Goal: Ask a question: Seek information or help from site administrators or community

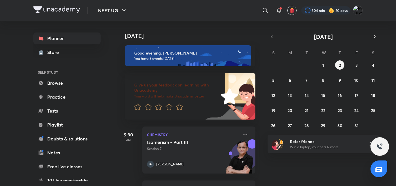
scroll to position [104, 0]
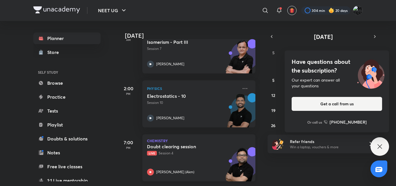
click at [173, 151] on p "Live Session 4" at bounding box center [192, 153] width 91 height 5
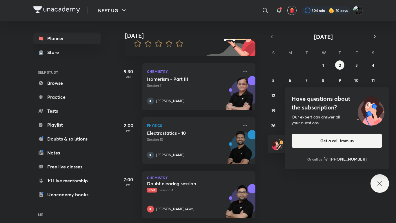
scroll to position [68, 0]
